Goal: Information Seeking & Learning: Find specific page/section

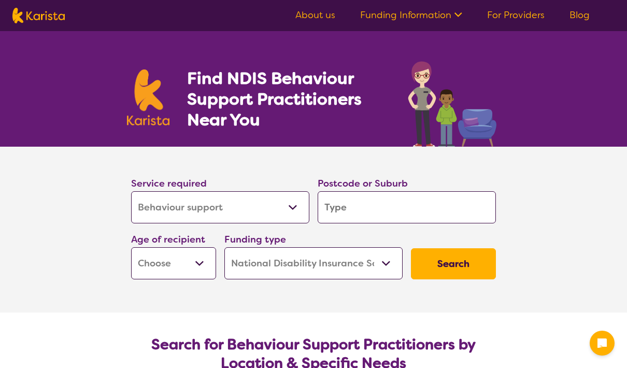
select select "Behaviour support"
select select "NDIS"
select select "Behaviour support"
select select "NDIS"
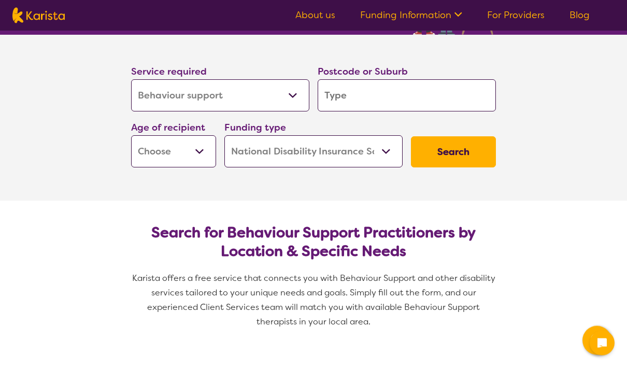
scroll to position [103, 0]
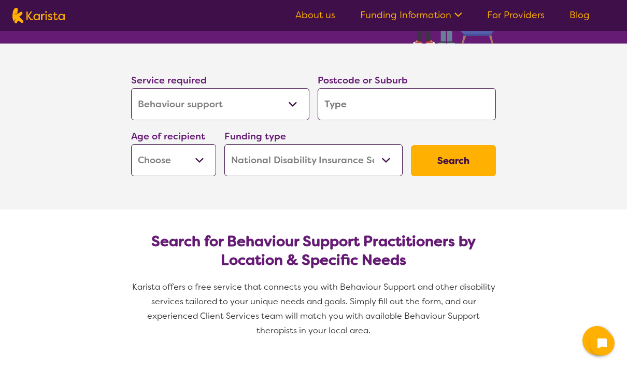
click at [414, 107] on input "search" at bounding box center [406, 104] width 178 height 32
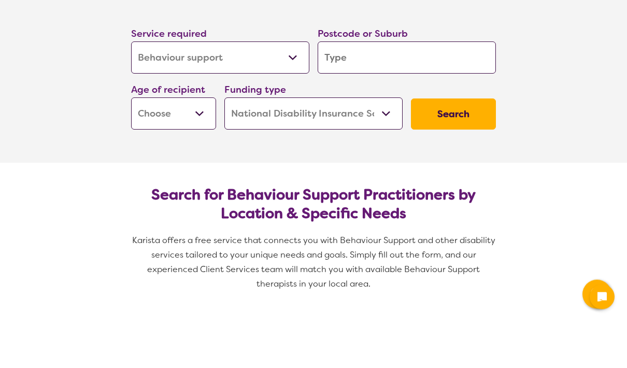
type input "2"
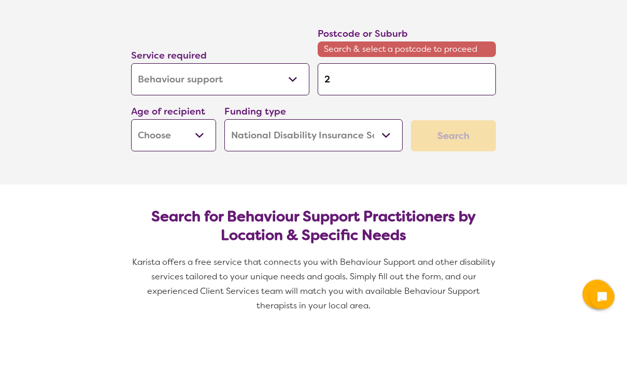
type input "25"
type input "256"
type input "2560"
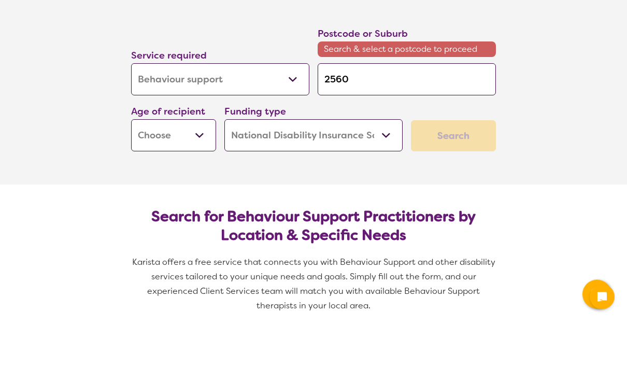
type input "2560"
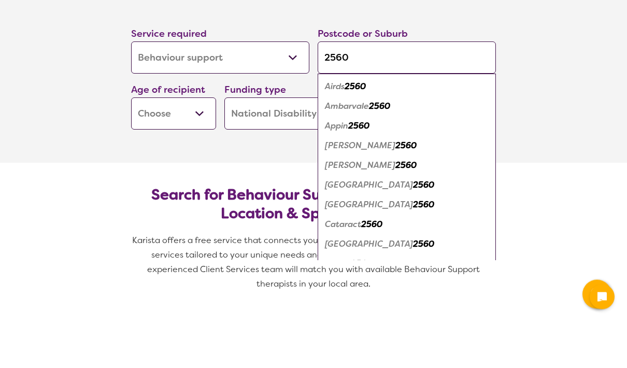
type input "2560"
click at [453, 145] on button "Search" at bounding box center [453, 160] width 85 height 31
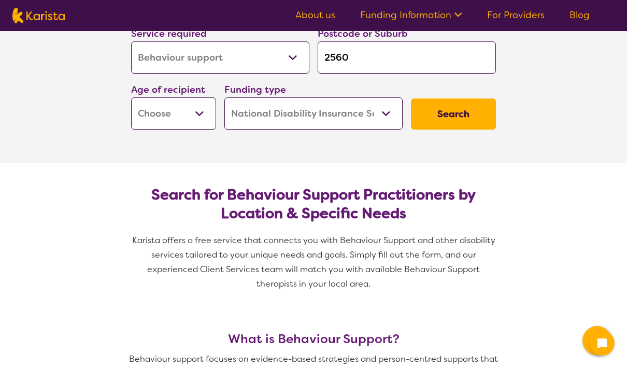
click at [464, 114] on button "Search" at bounding box center [453, 113] width 85 height 31
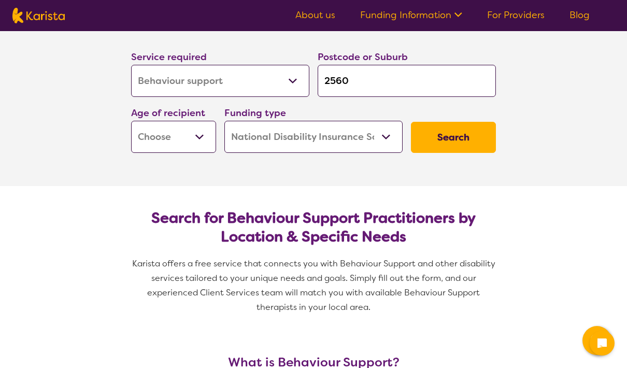
scroll to position [126, 0]
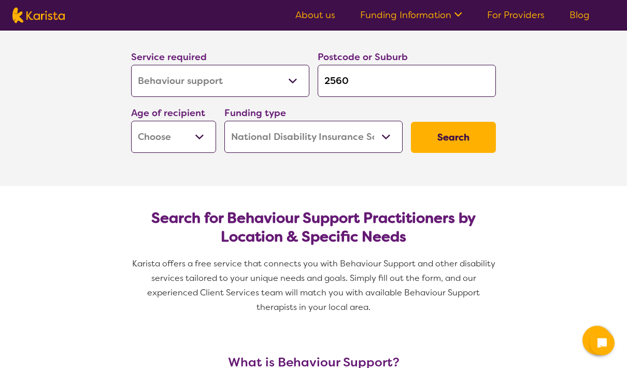
click at [193, 138] on select "Early Childhood - 0 to 9 Child - 10 to 11 Adolescent - 12 to 17 Adult - 18 to 6…" at bounding box center [173, 137] width 85 height 32
select select "EC"
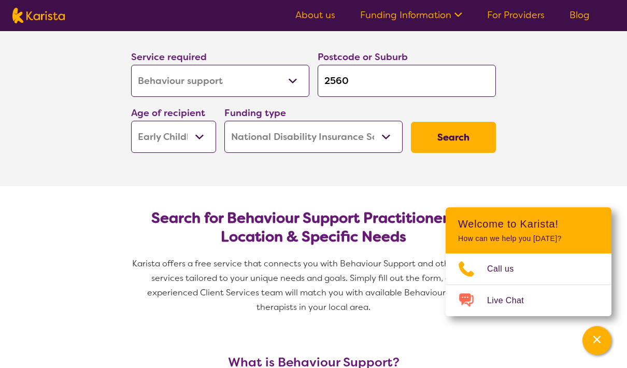
click at [381, 138] on select "Home Care Package (HCP) National Disability Insurance Scheme (NDIS) I don't know" at bounding box center [313, 137] width 178 height 32
click at [464, 131] on button "Search" at bounding box center [453, 137] width 85 height 31
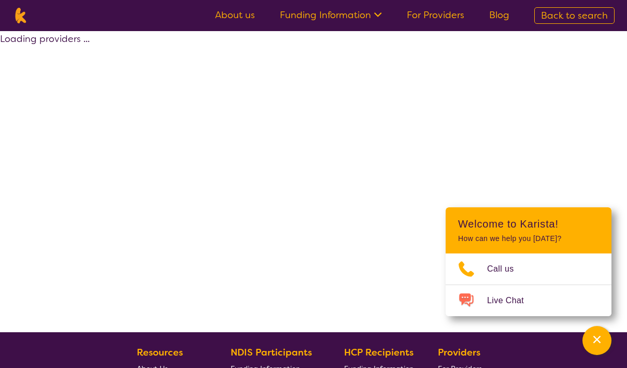
select select "by_score"
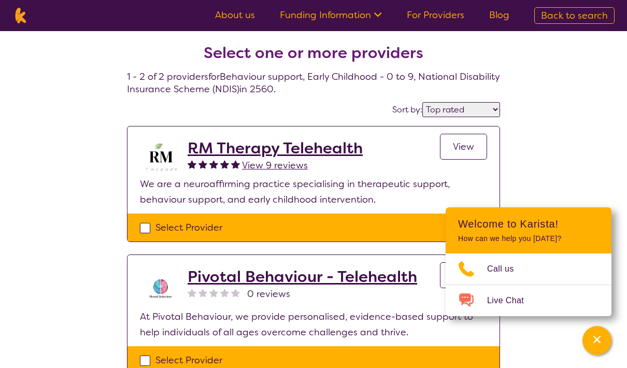
click at [601, 334] on icon "Channel Menu" at bounding box center [596, 339] width 10 height 10
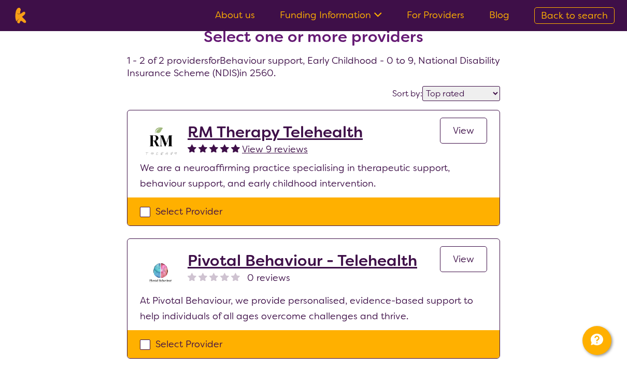
scroll to position [15, 0]
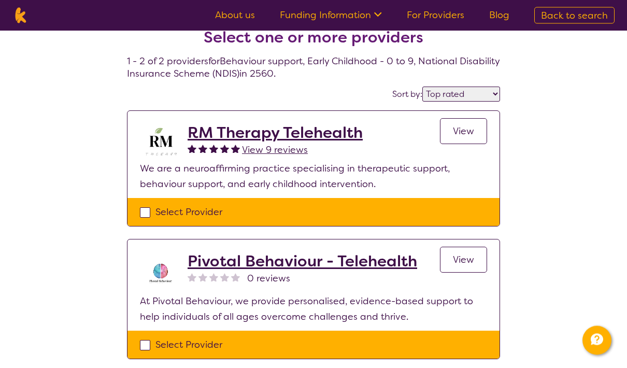
select select "Behaviour support"
select select "EC"
select select "NDIS"
select select "Behaviour support"
select select "EC"
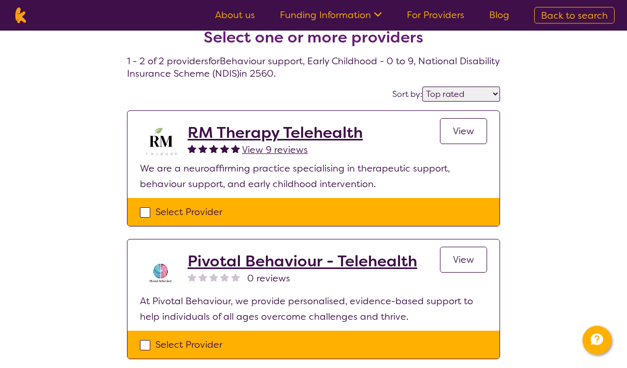
select select "NDIS"
